Goal: Find specific page/section: Find specific page/section

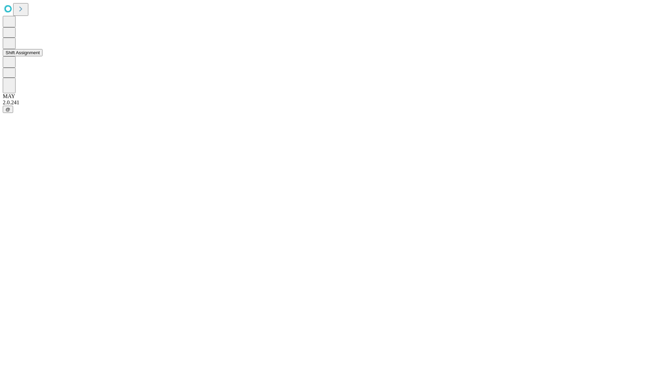
click at [42, 56] on button "Shift Assignment" at bounding box center [23, 52] width 40 height 7
